Goal: Task Accomplishment & Management: Complete application form

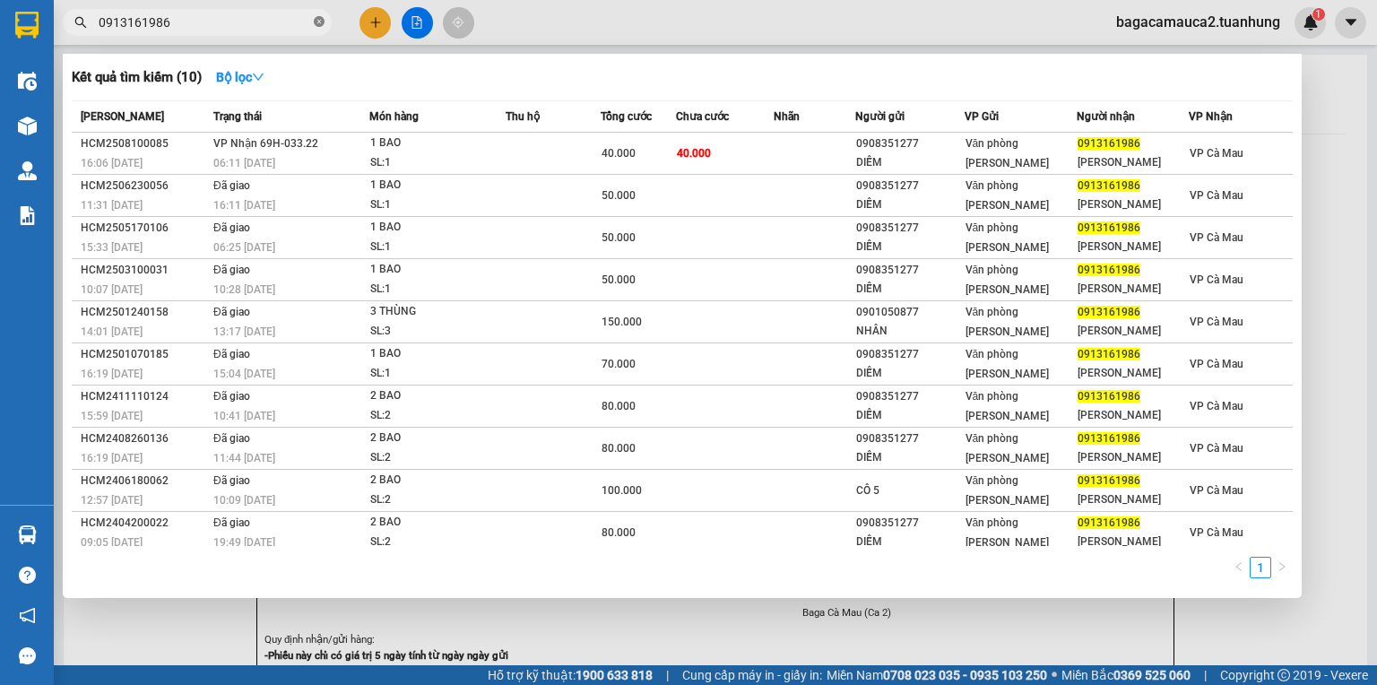
click at [316, 22] on icon "close-circle" at bounding box center [319, 21] width 11 height 11
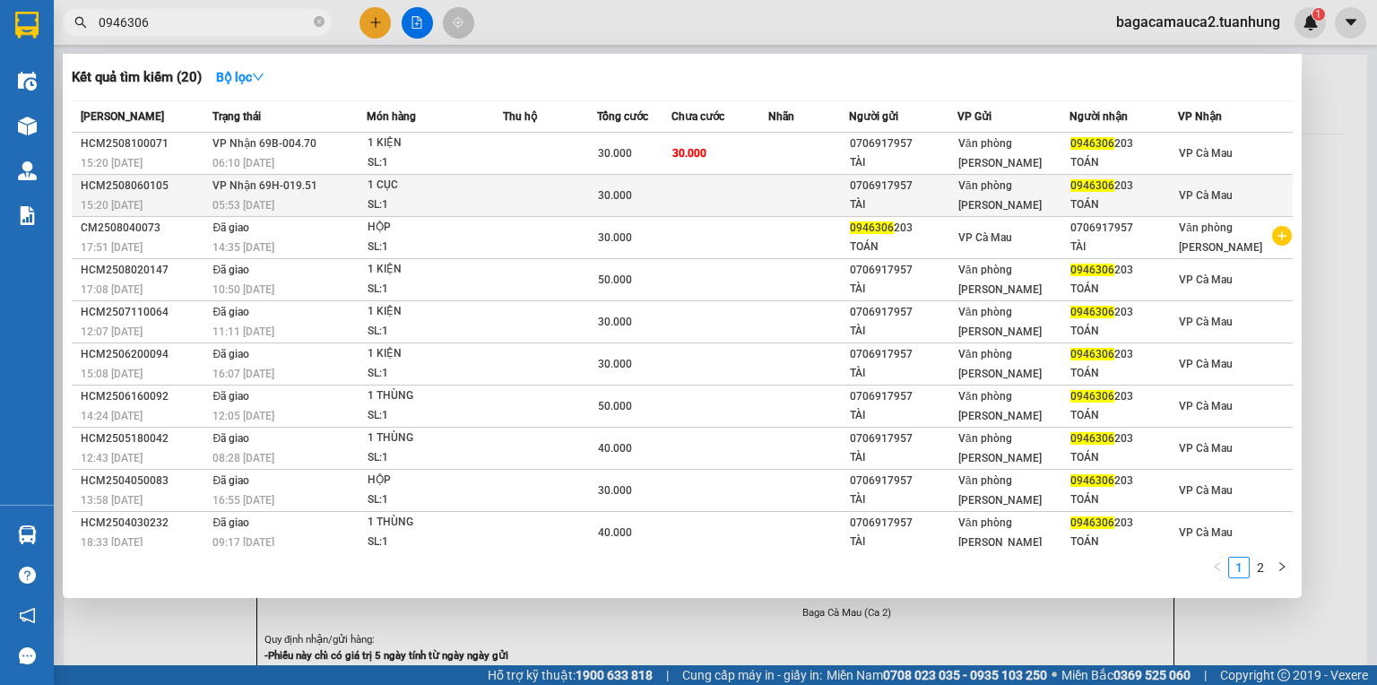
type input "0946306"
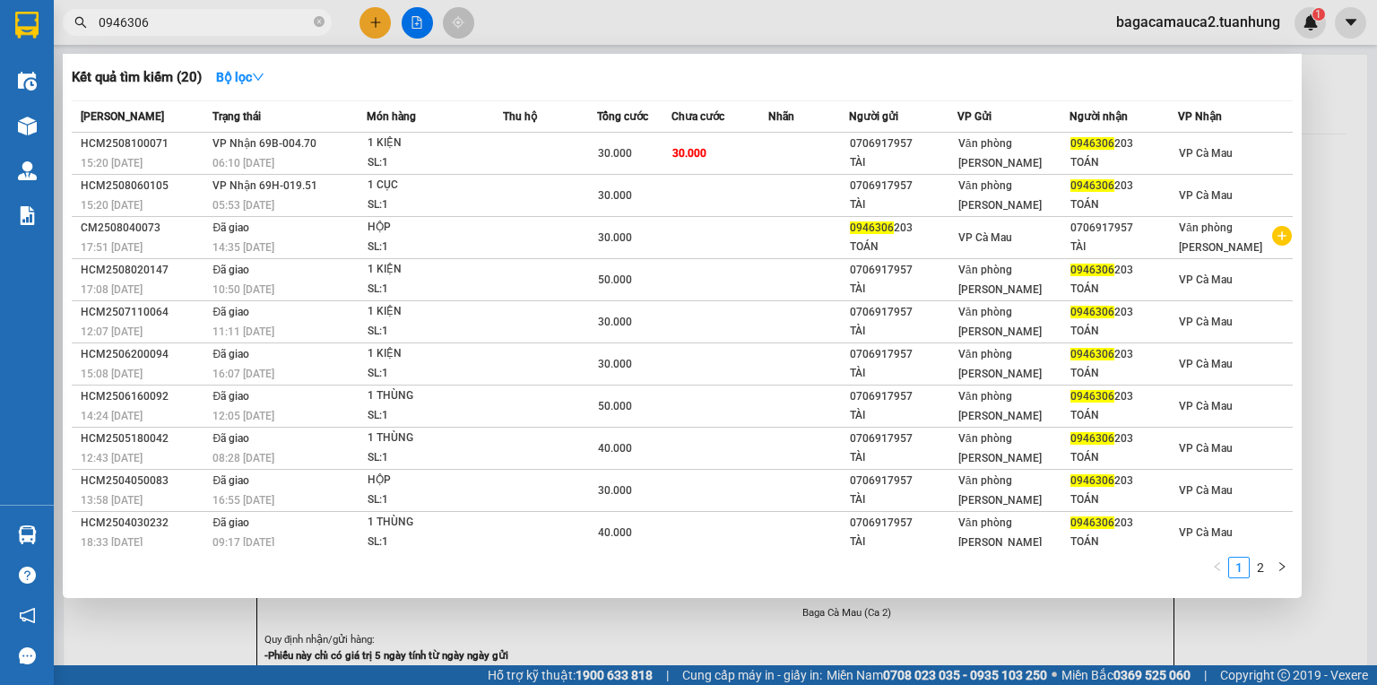
click at [789, 199] on td at bounding box center [808, 196] width 81 height 42
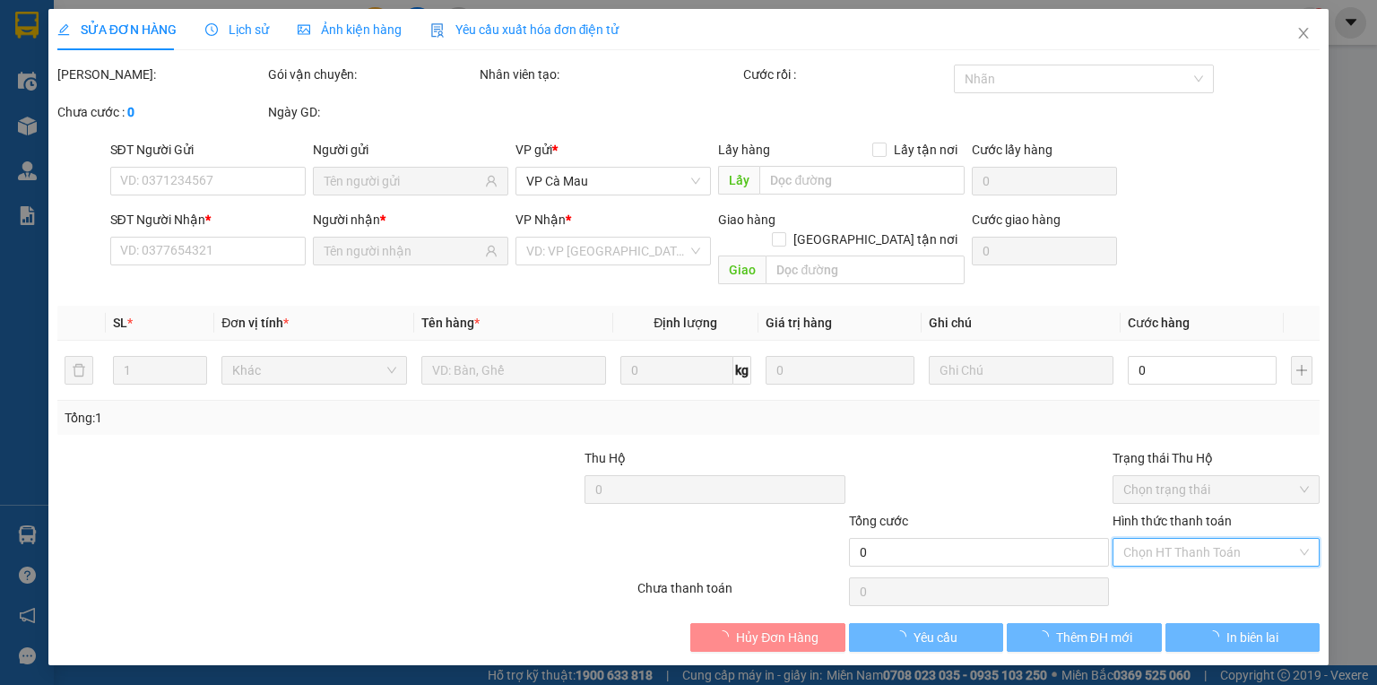
click at [1197, 538] on div "Chọn HT Thanh Toán" at bounding box center [1215, 552] width 207 height 29
type input "0706917957"
type input "TÀI"
type input "0946306203"
type input "TOÁN"
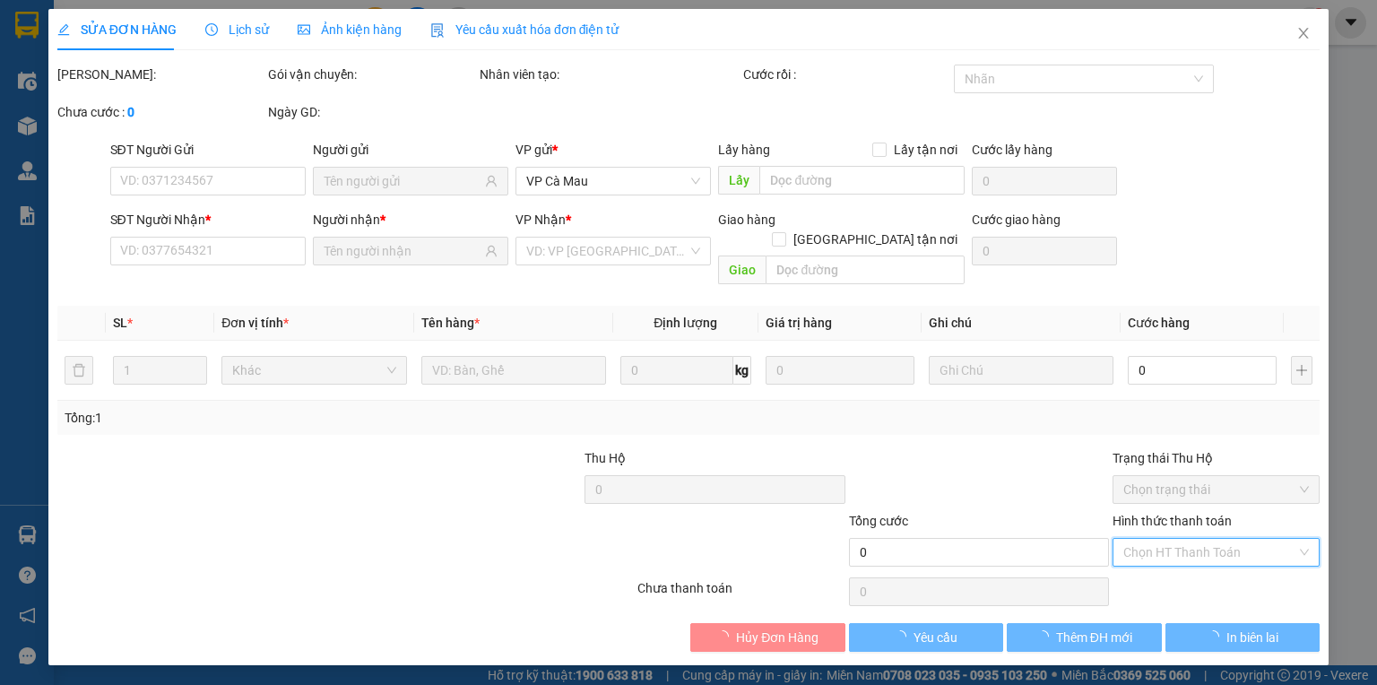
type input "30.000"
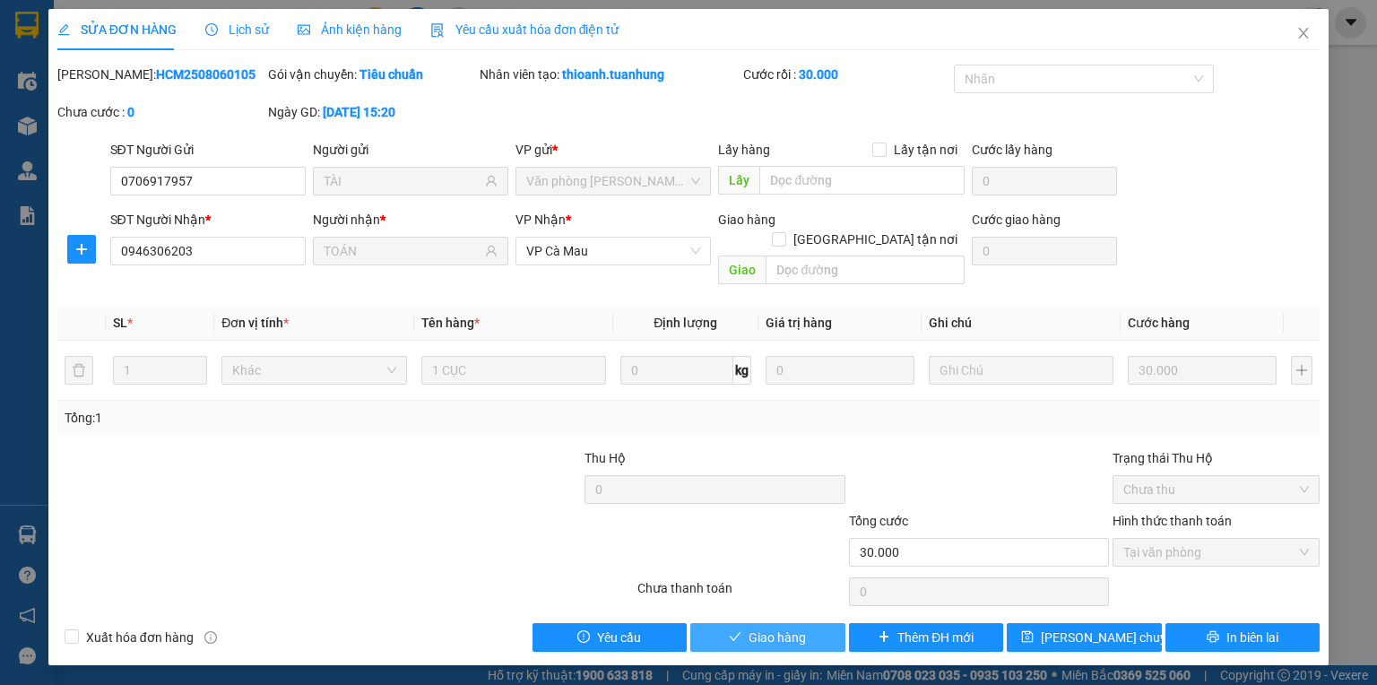
click at [792, 627] on span "Giao hàng" at bounding box center [776, 637] width 57 height 20
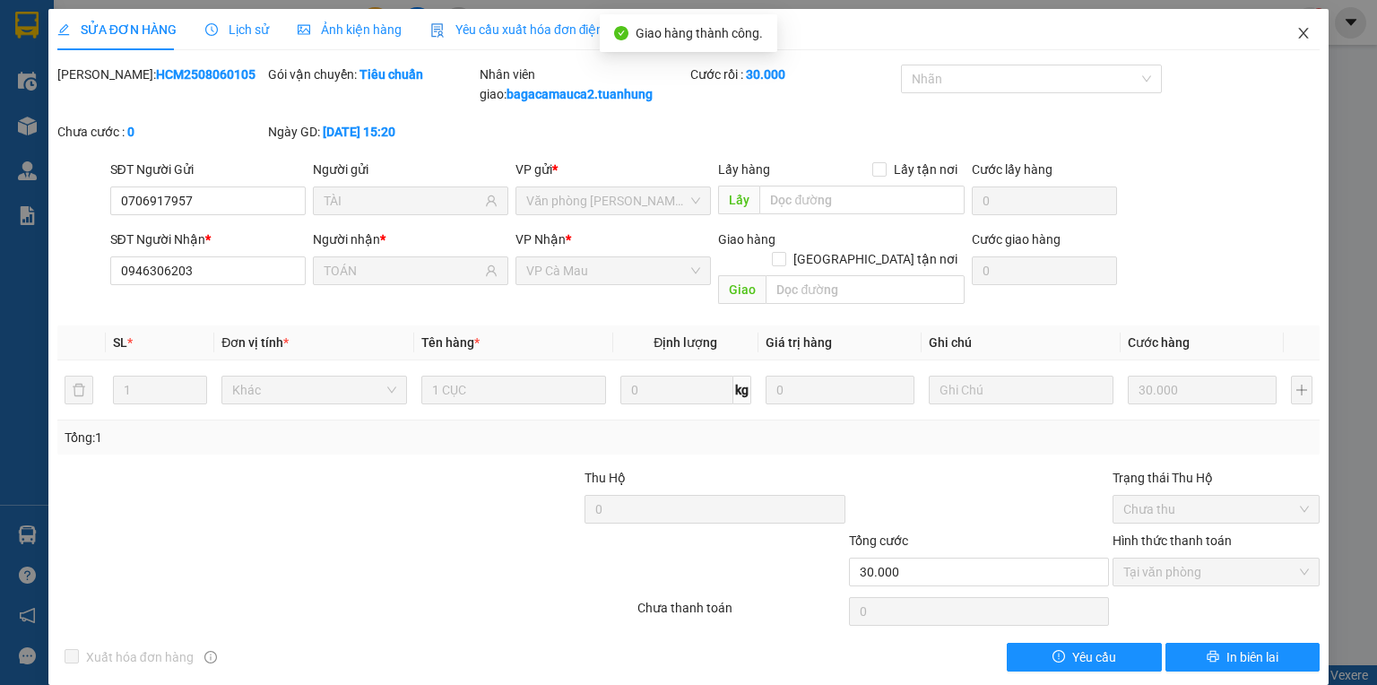
click at [1299, 35] on icon "close" at bounding box center [1304, 33] width 10 height 11
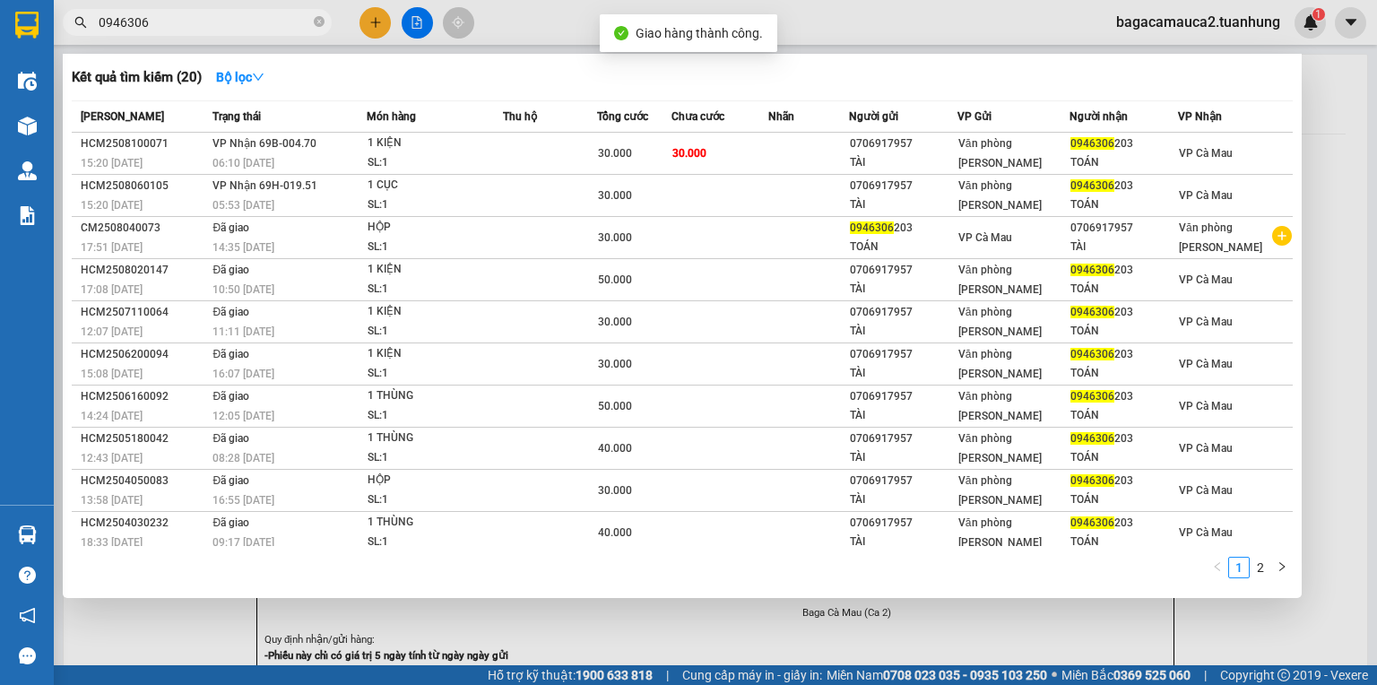
drag, startPoint x: 198, startPoint y: 22, endPoint x: 201, endPoint y: 33, distance: 12.0
click at [201, 33] on span "0946306" at bounding box center [197, 22] width 269 height 27
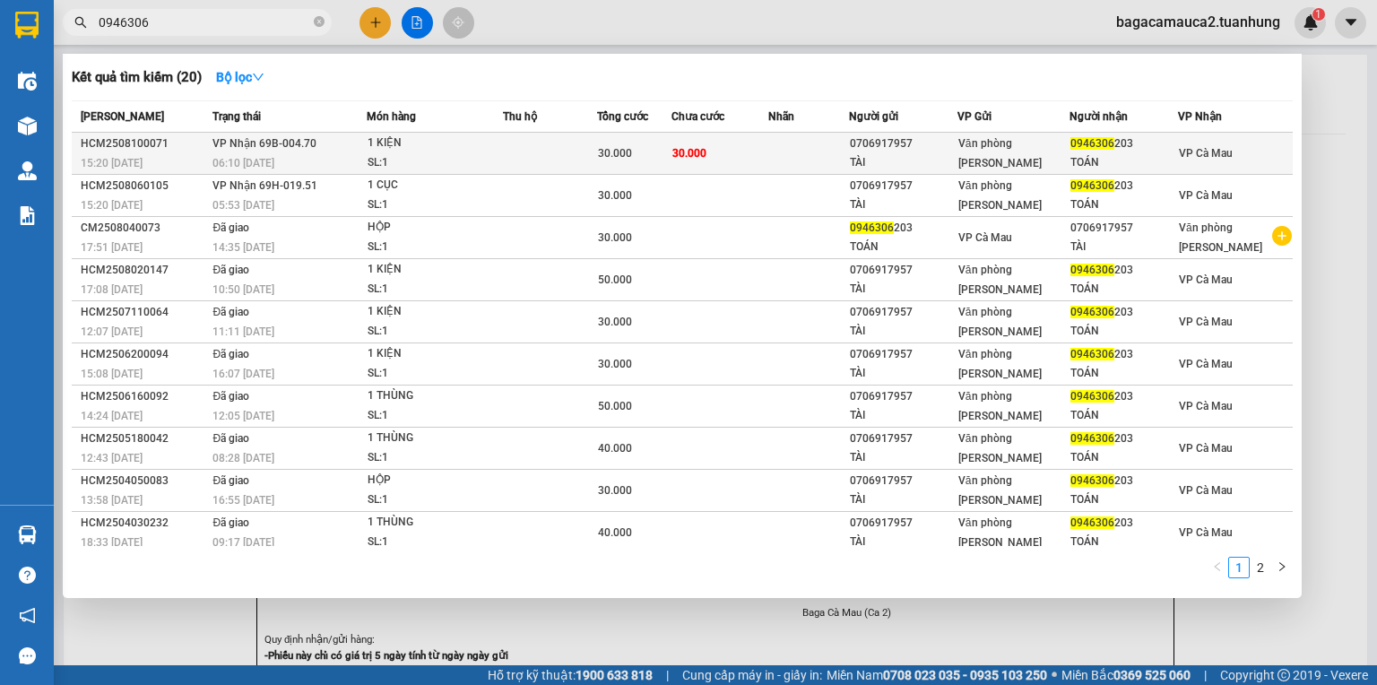
click at [748, 154] on td "30.000" at bounding box center [719, 154] width 97 height 42
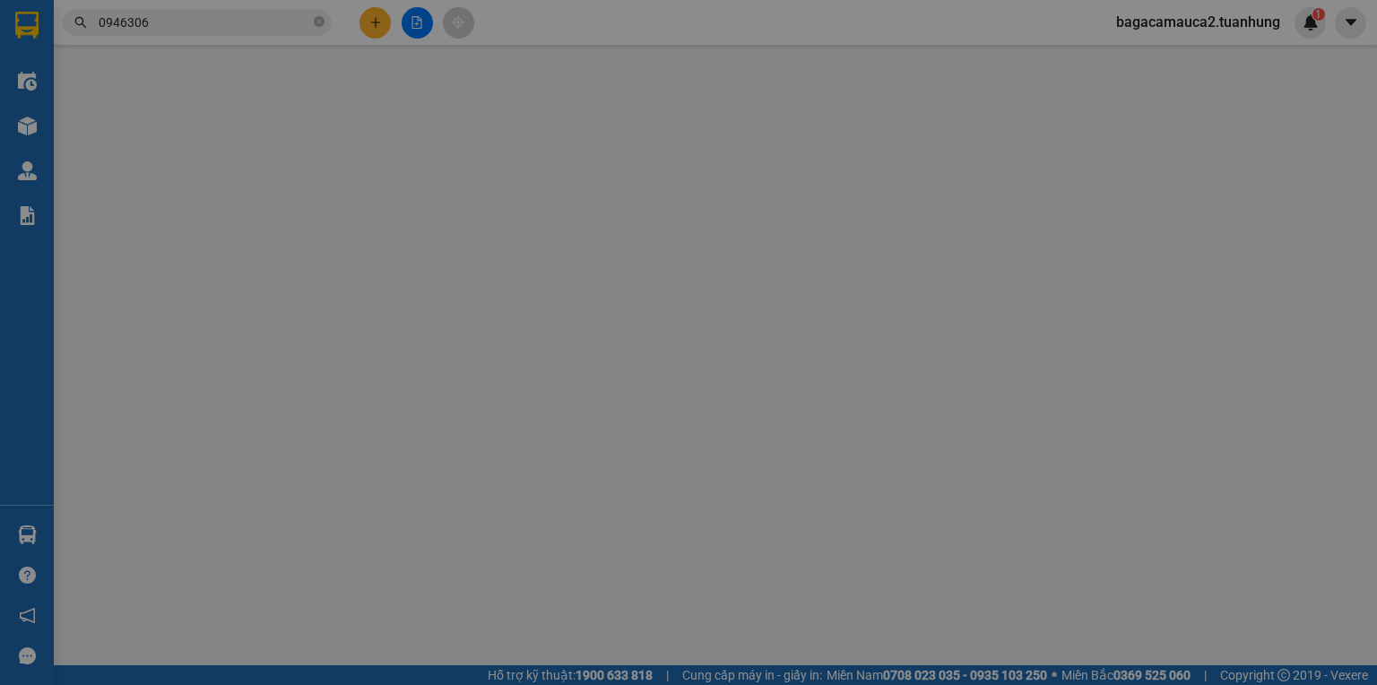
type input "0706917957"
type input "TÀI"
type input "0946306203"
type input "TOÁN"
type input "30.000"
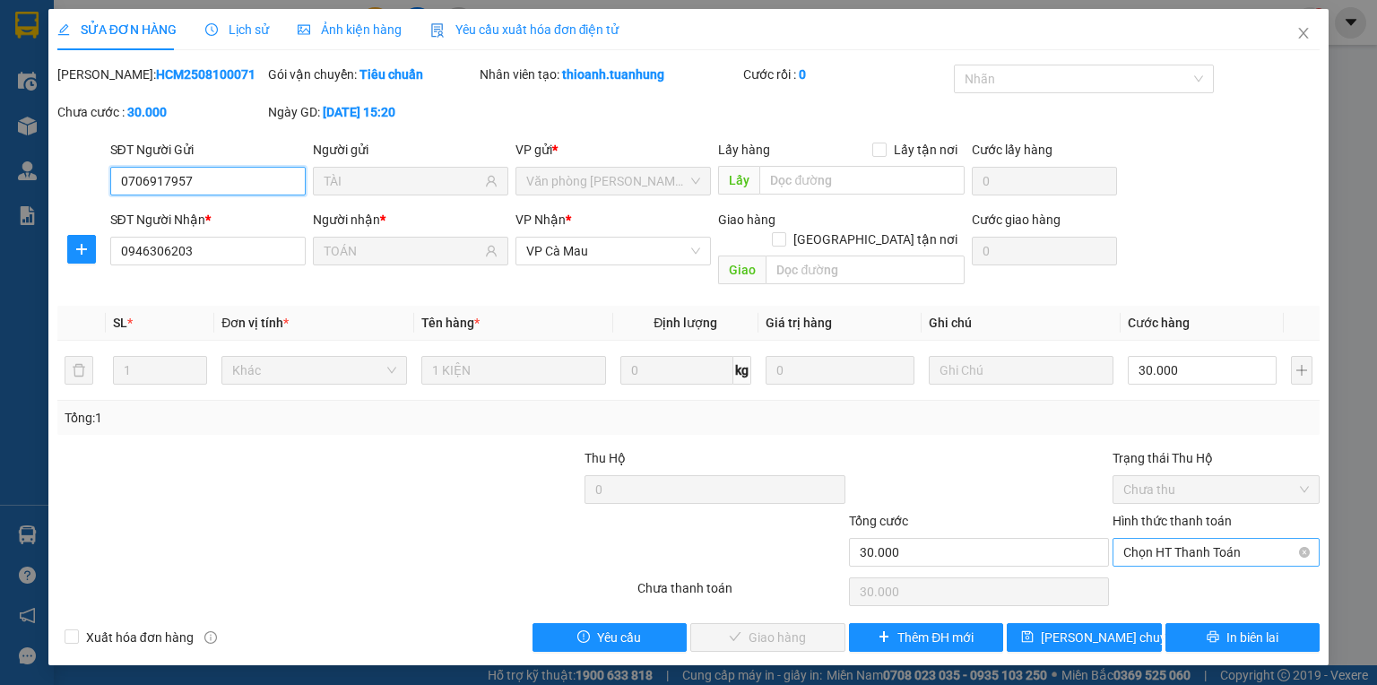
click at [1251, 539] on span "Chọn HT Thanh Toán" at bounding box center [1216, 552] width 186 height 27
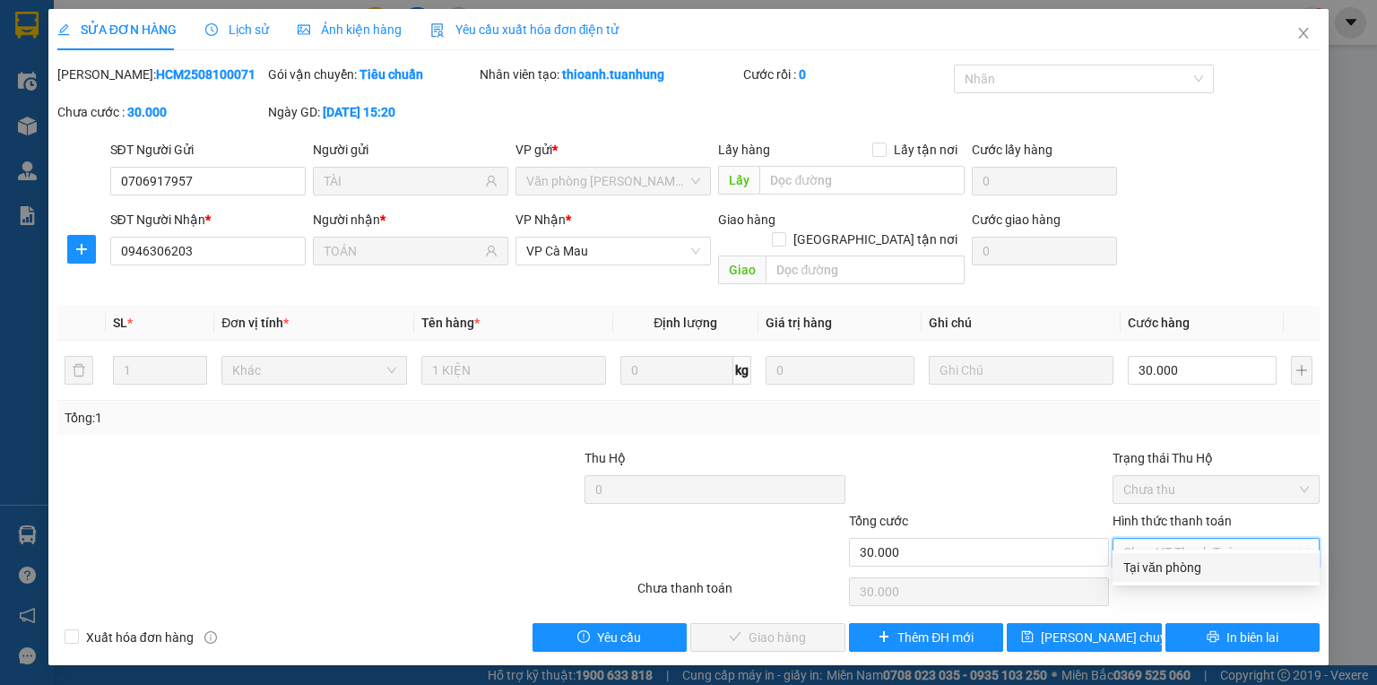
click at [1176, 570] on div "Tại văn phòng" at bounding box center [1216, 567] width 186 height 20
type input "0"
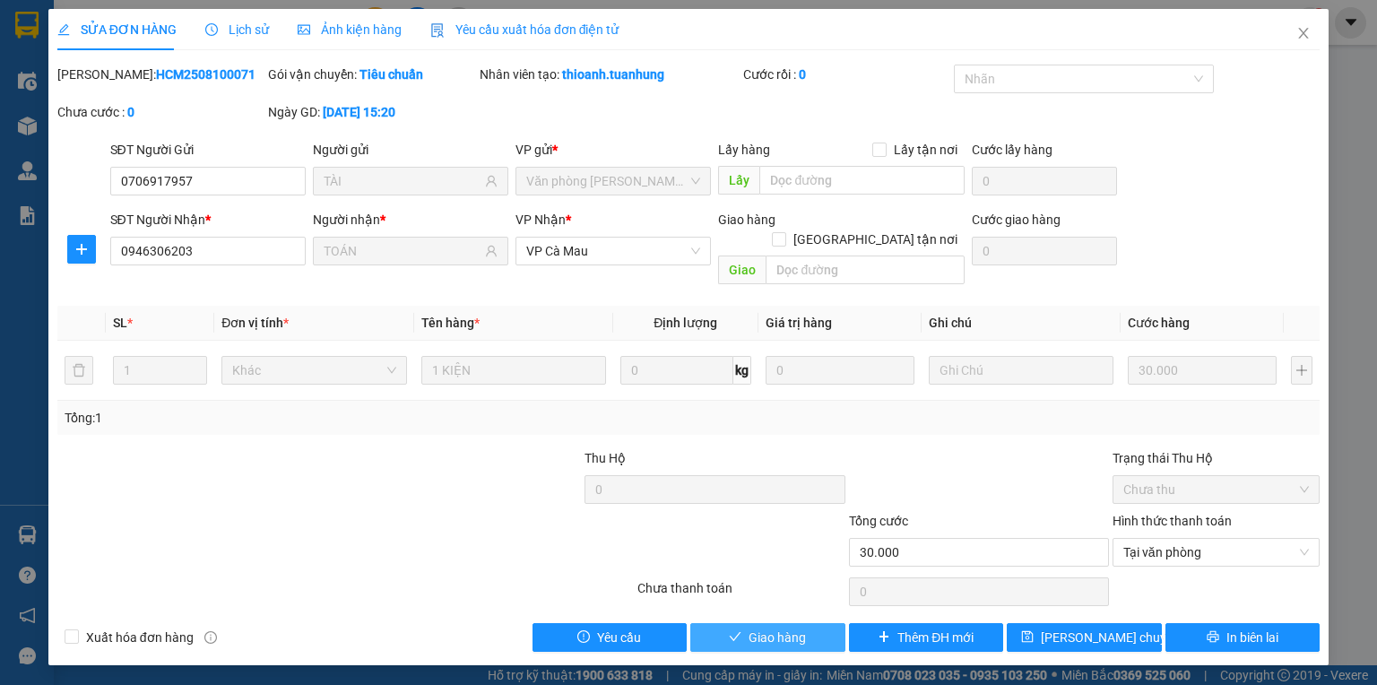
click at [791, 627] on span "Giao hàng" at bounding box center [776, 637] width 57 height 20
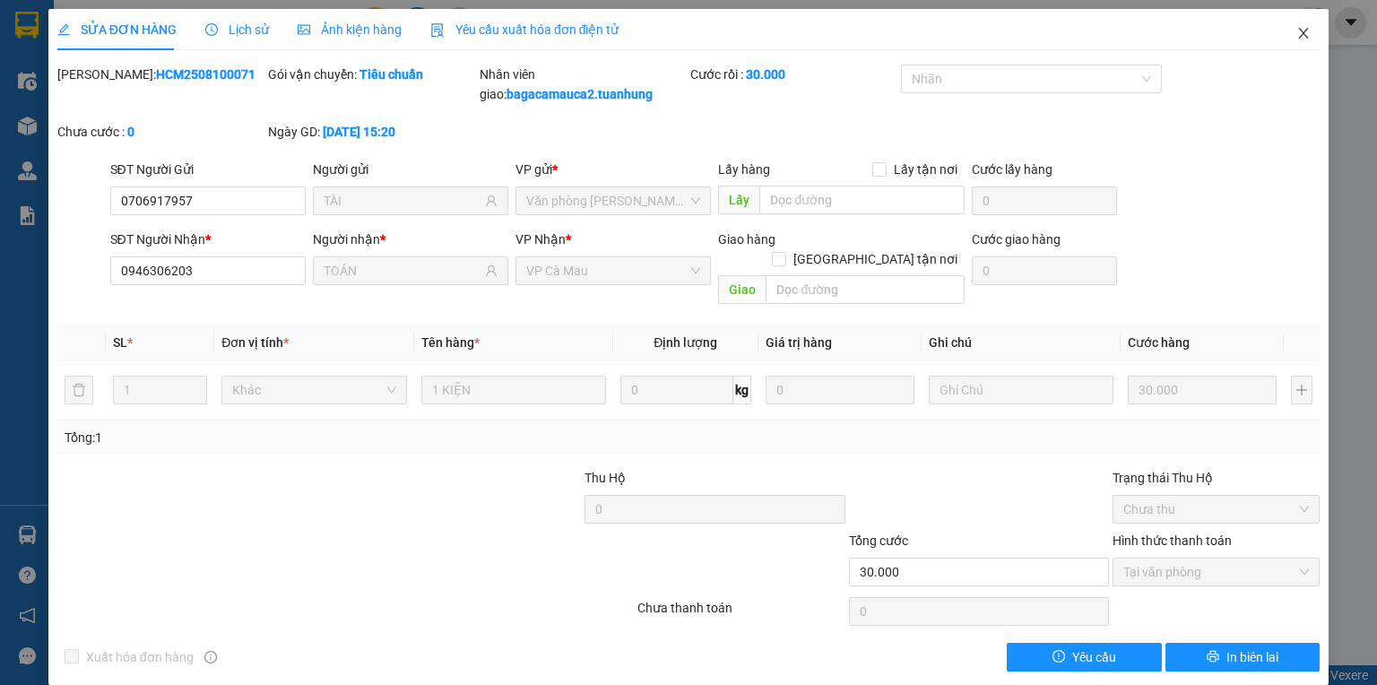
click at [1299, 32] on icon "close" at bounding box center [1304, 33] width 10 height 11
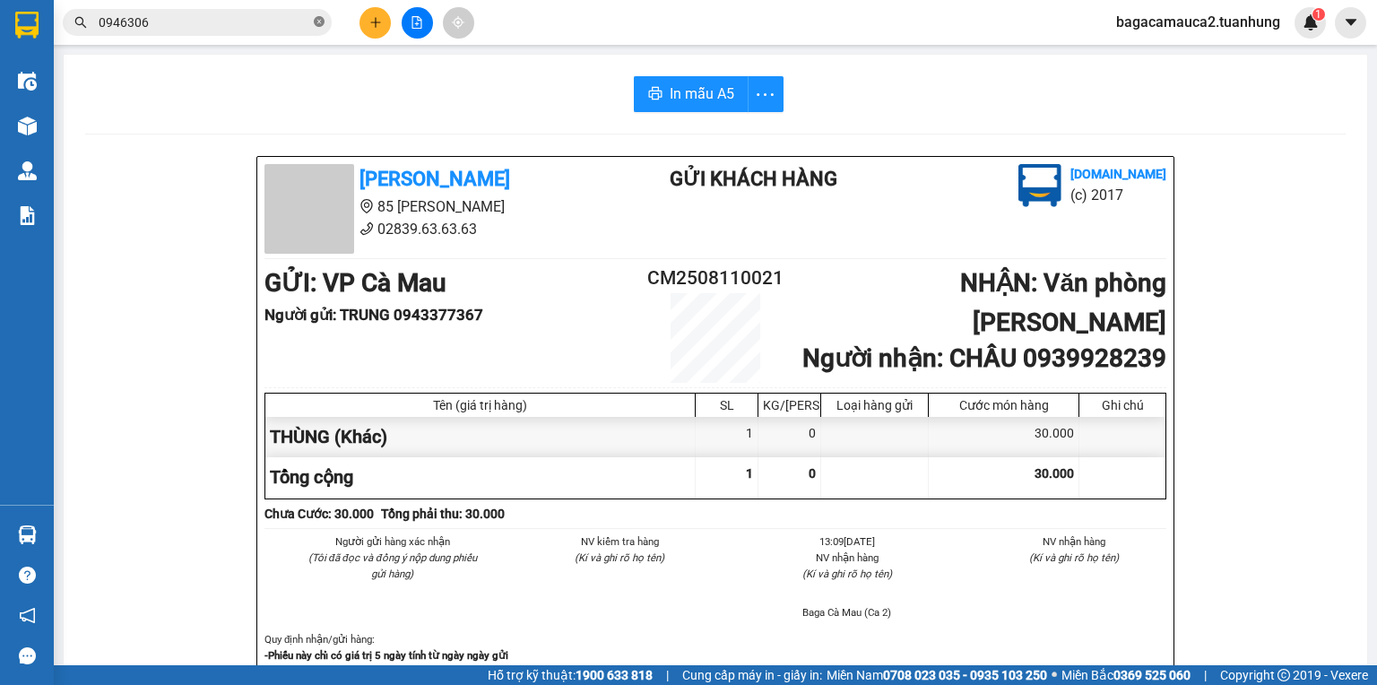
click at [319, 23] on icon "close-circle" at bounding box center [319, 21] width 11 height 11
click at [381, 28] on icon "plus" at bounding box center [375, 22] width 13 height 13
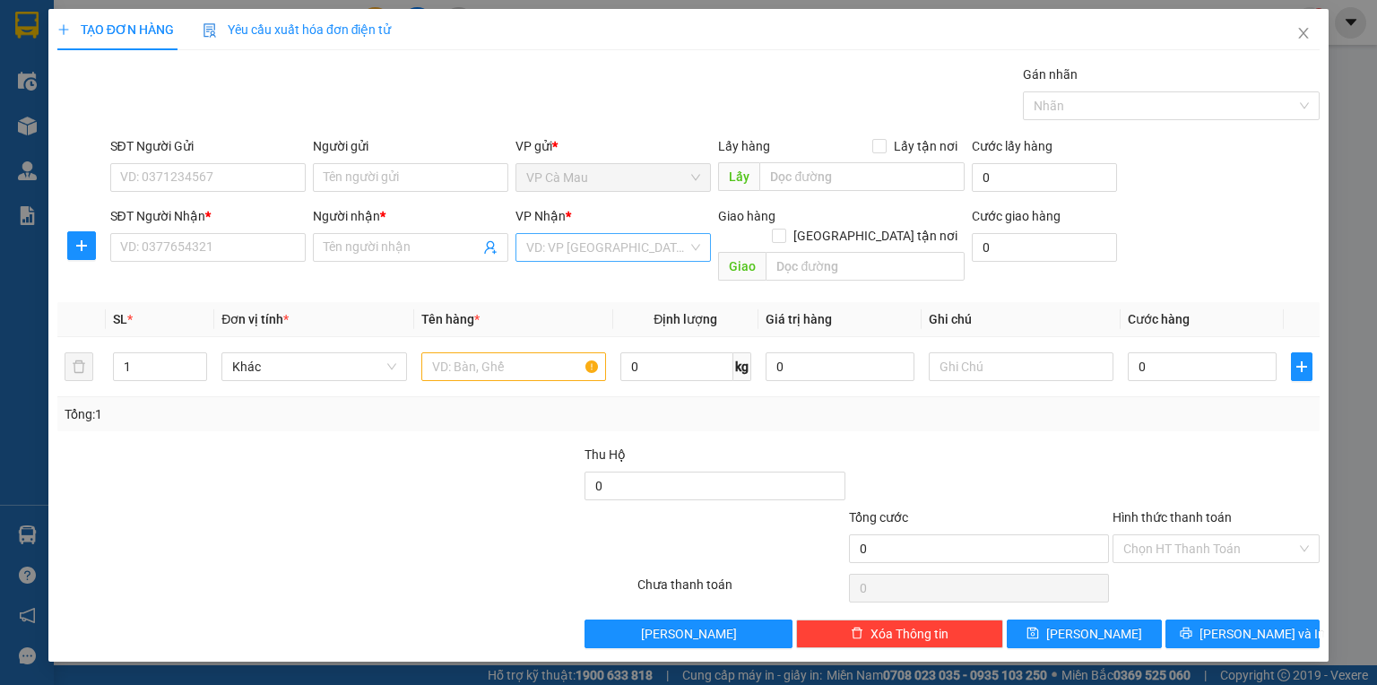
click at [593, 247] on input "search" at bounding box center [606, 247] width 161 height 27
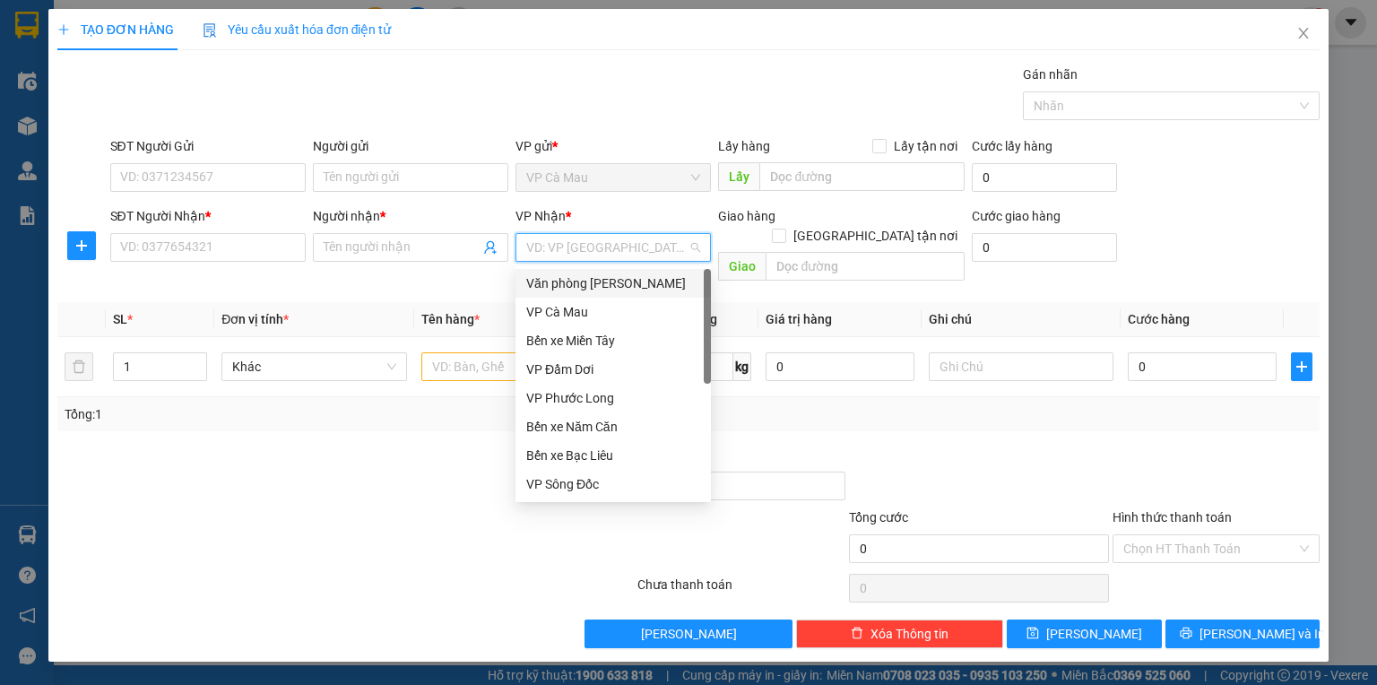
click at [599, 276] on div "Văn phòng [PERSON_NAME]" at bounding box center [613, 283] width 174 height 20
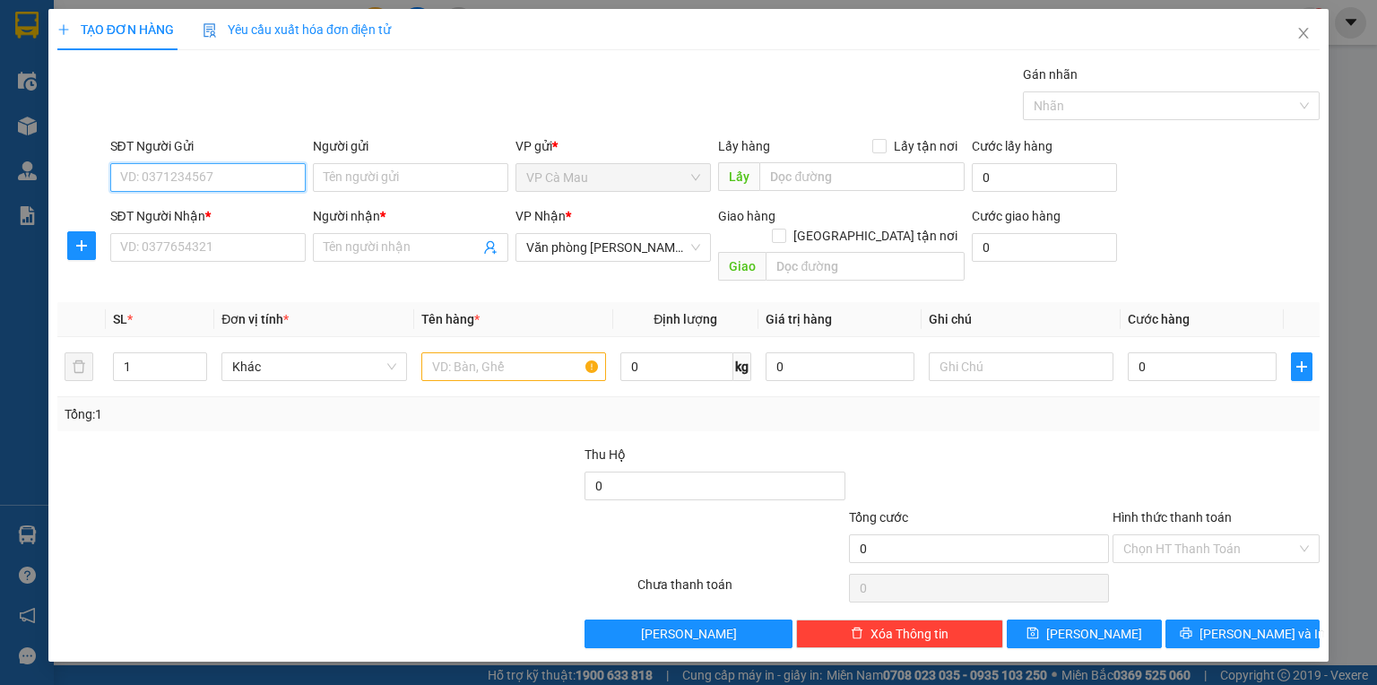
click at [243, 163] on input "SĐT Người Gửi" at bounding box center [207, 177] width 195 height 29
type input "0942479895"
click at [343, 180] on input "Người gửi" at bounding box center [410, 177] width 195 height 29
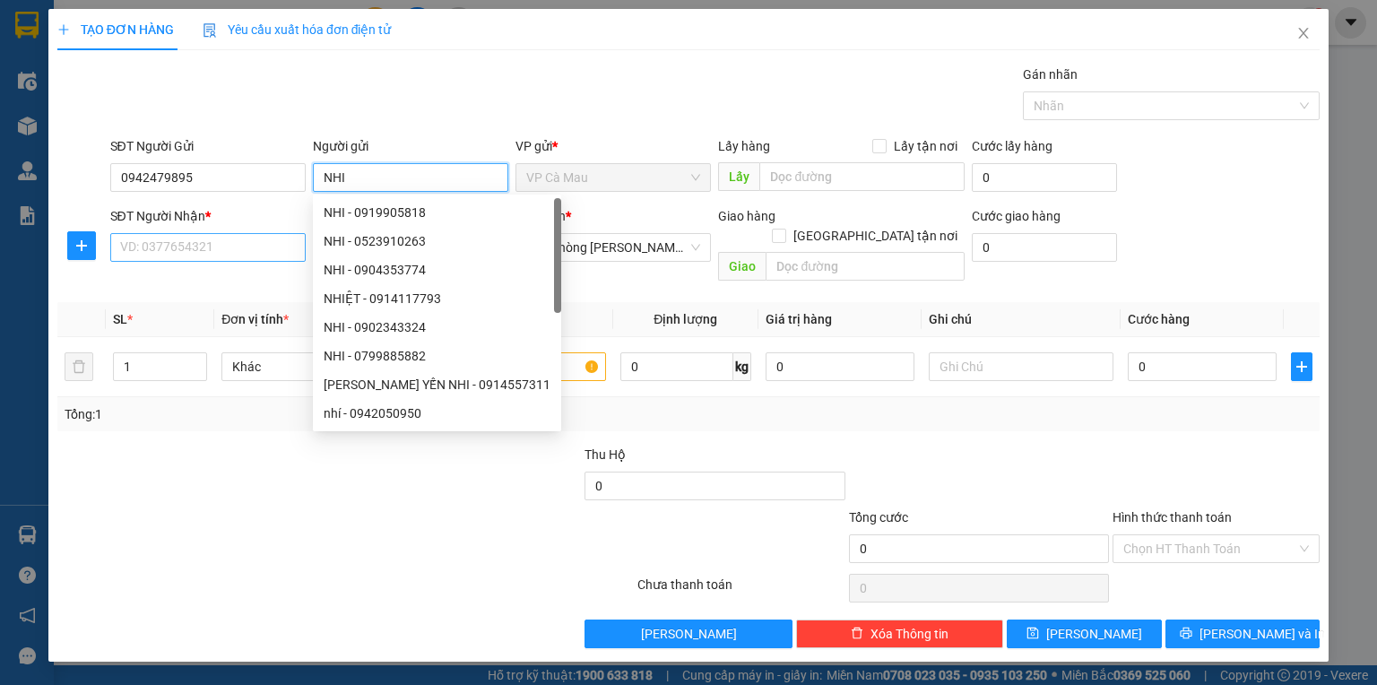
type input "NHI"
click at [159, 249] on input "SĐT Người Nhận *" at bounding box center [207, 247] width 195 height 29
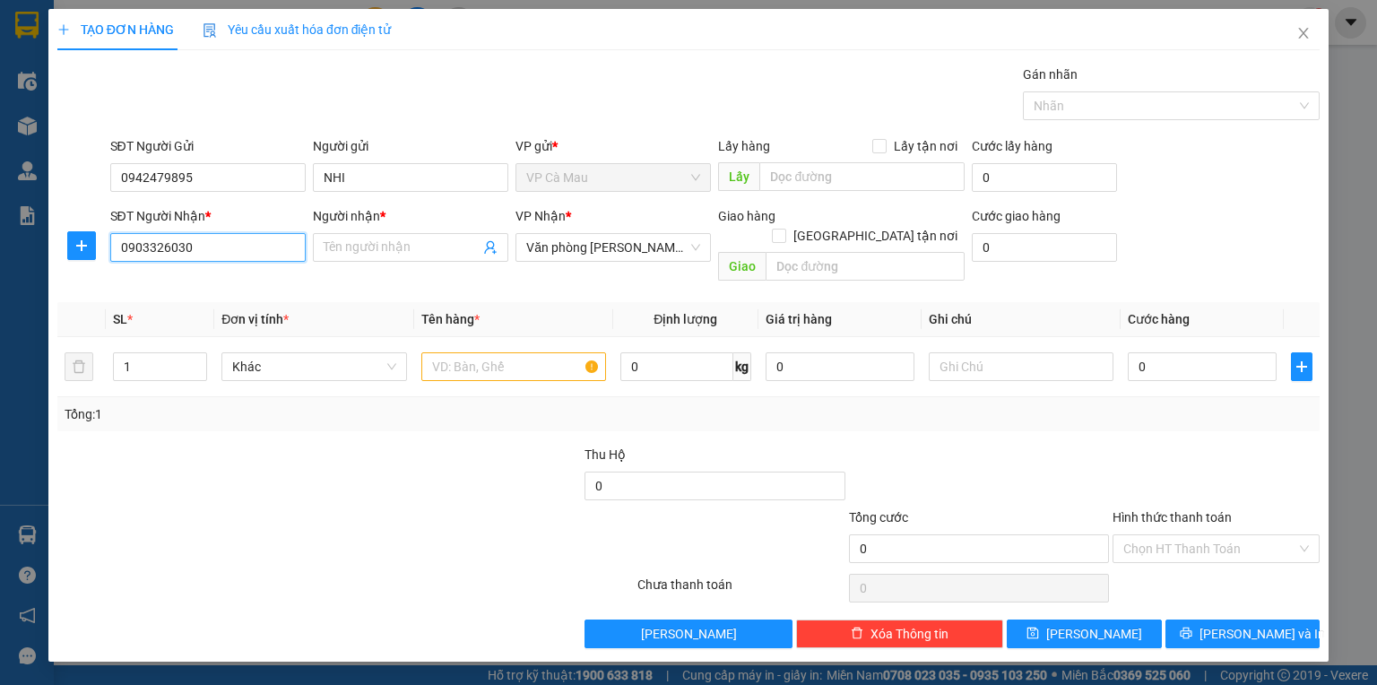
type input "0903326030"
click at [247, 257] on input "SĐT Người Nhận *" at bounding box center [207, 247] width 195 height 29
type input "0903326036"
click at [387, 247] on input "Người nhận *" at bounding box center [402, 248] width 156 height 20
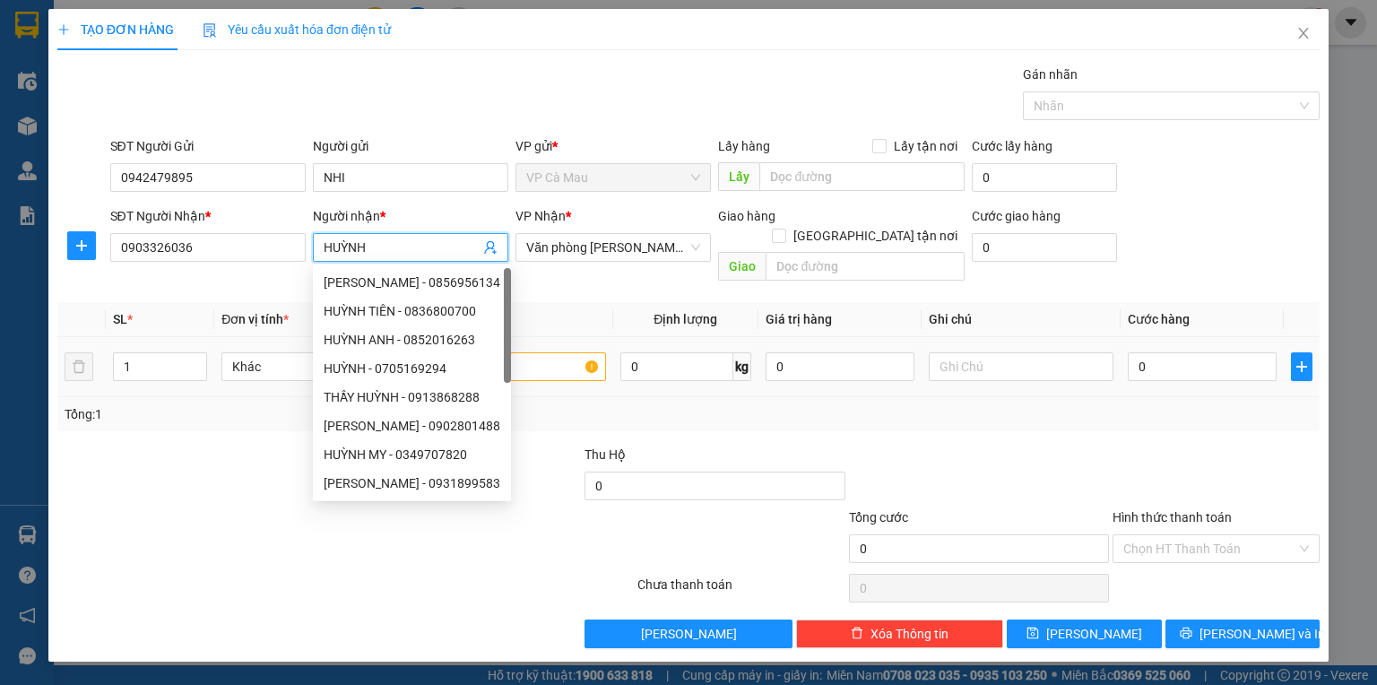
type input "HUỲNH"
click at [545, 344] on td at bounding box center [513, 367] width 199 height 60
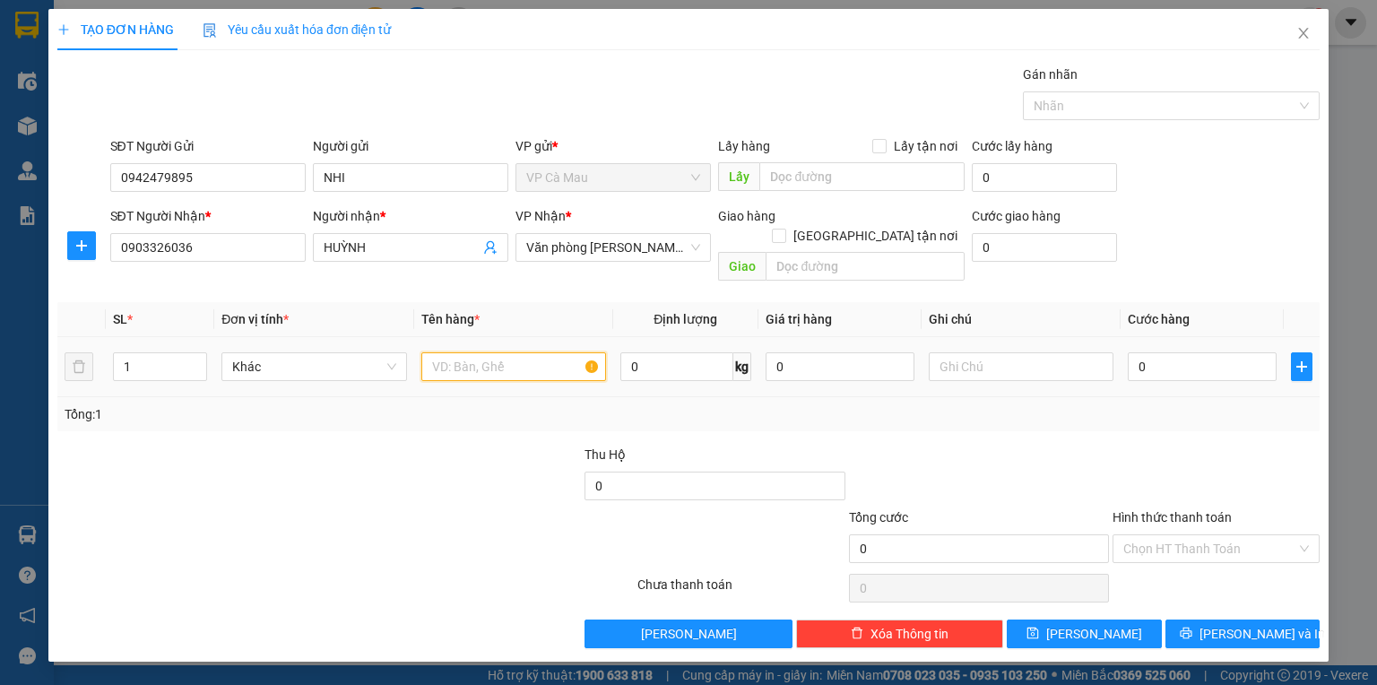
click at [545, 352] on input "text" at bounding box center [513, 366] width 185 height 29
type input "TÚI"
click at [1172, 352] on input "0" at bounding box center [1202, 366] width 149 height 29
type input "+3"
type input "3"
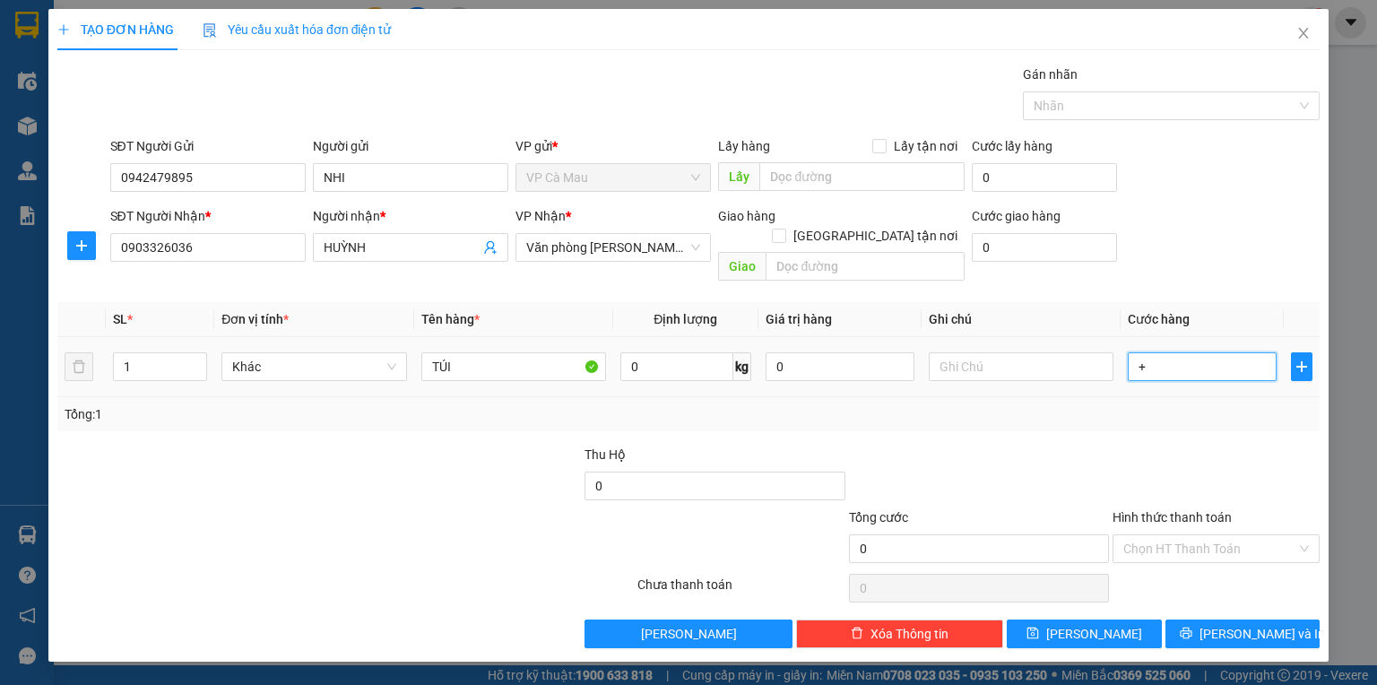
type input "3"
type input "+30"
type input "30"
type input "30.000"
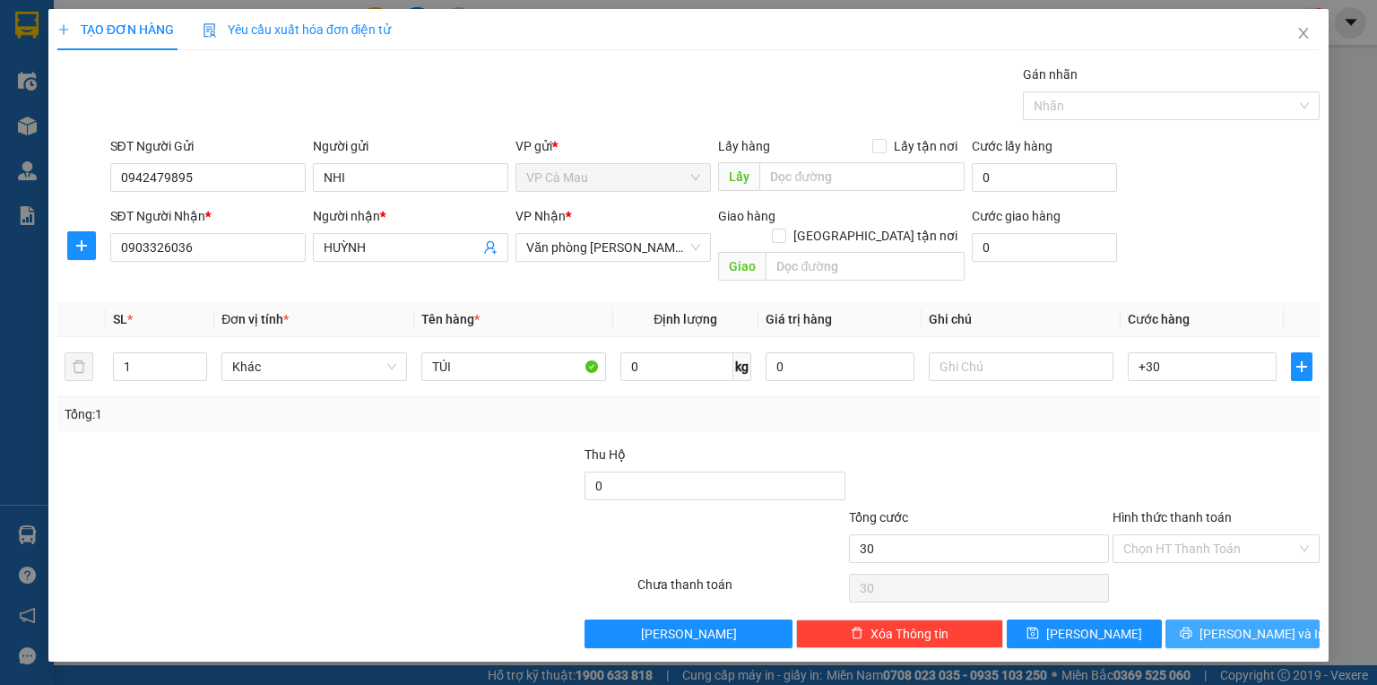
type input "30.000"
click at [1236, 624] on span "[PERSON_NAME] và In" at bounding box center [1261, 634] width 125 height 20
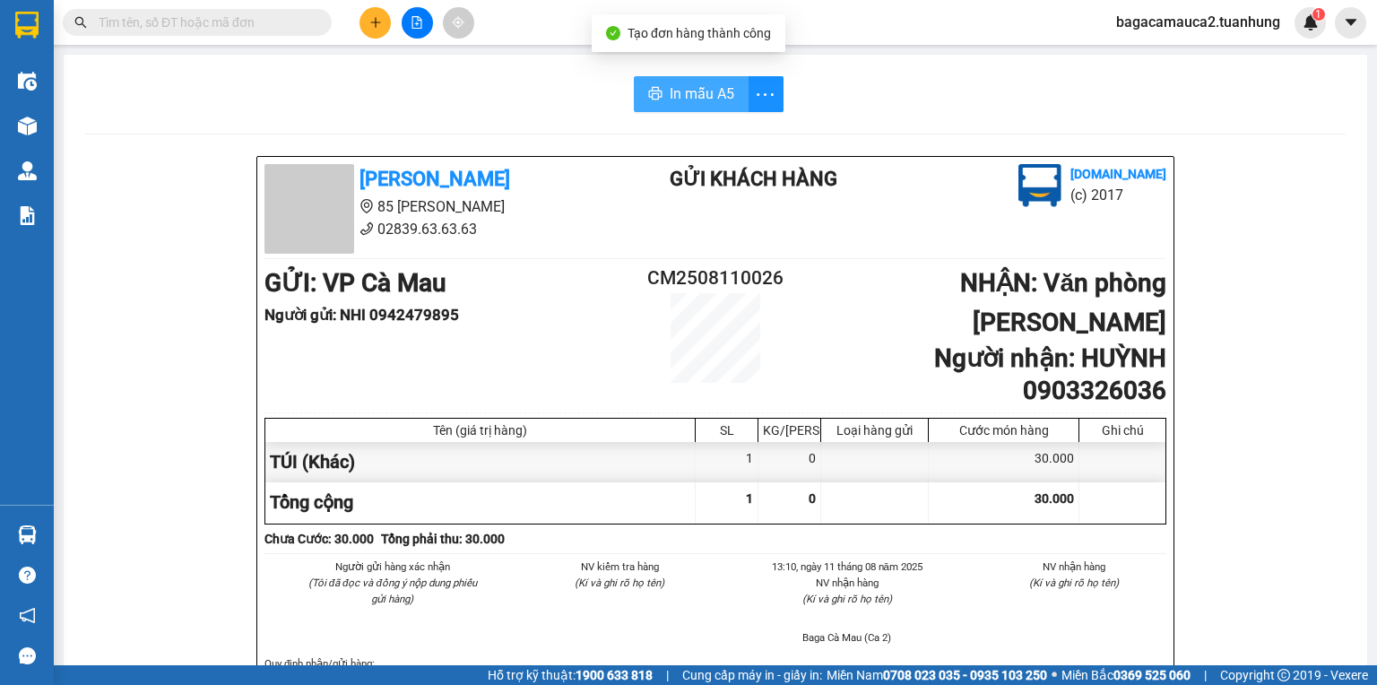
click at [684, 105] on button "In mẫu A5" at bounding box center [691, 94] width 115 height 36
